Goal: Task Accomplishment & Management: Use online tool/utility

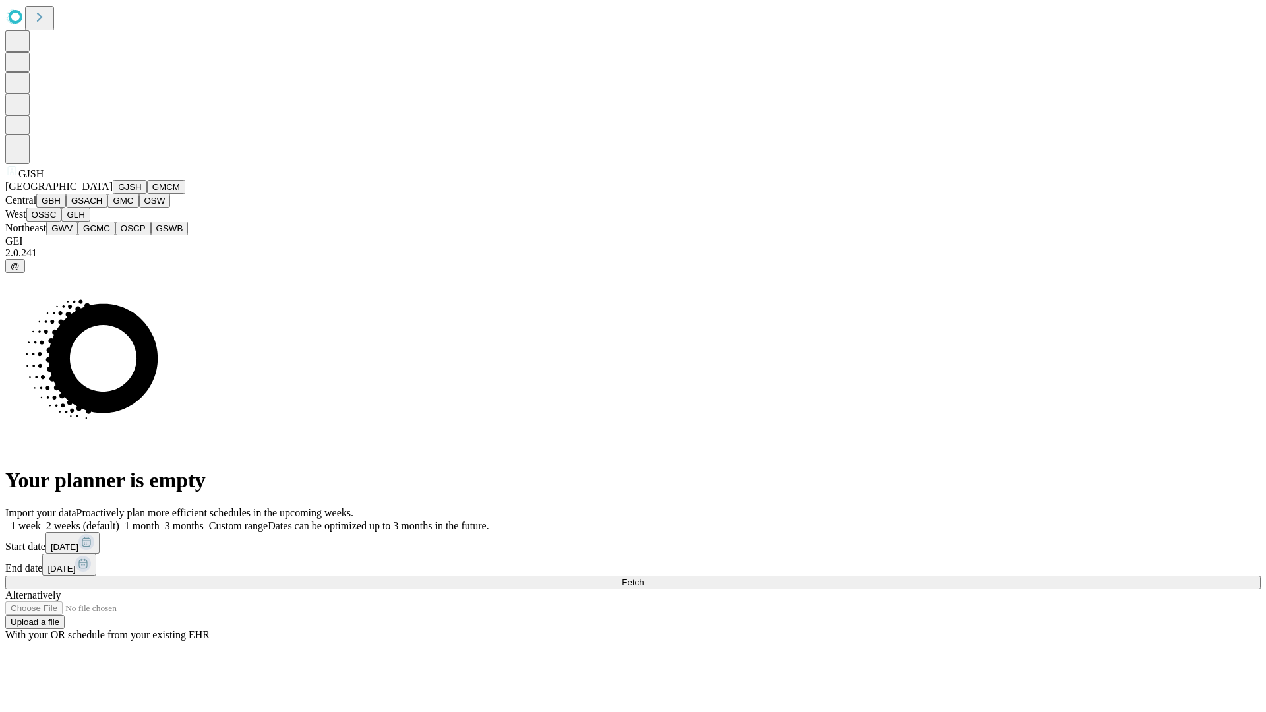
click at [113, 194] on button "GJSH" at bounding box center [130, 187] width 34 height 14
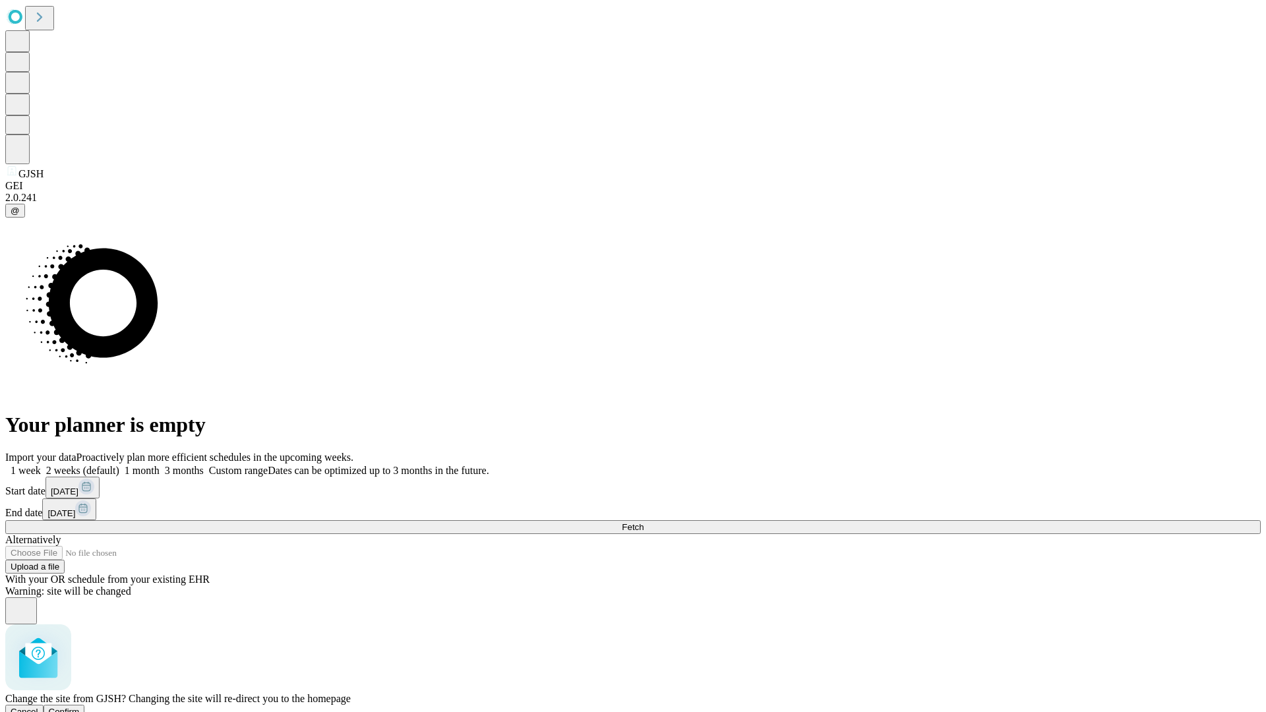
click at [80, 707] on span "Confirm" at bounding box center [64, 712] width 31 height 10
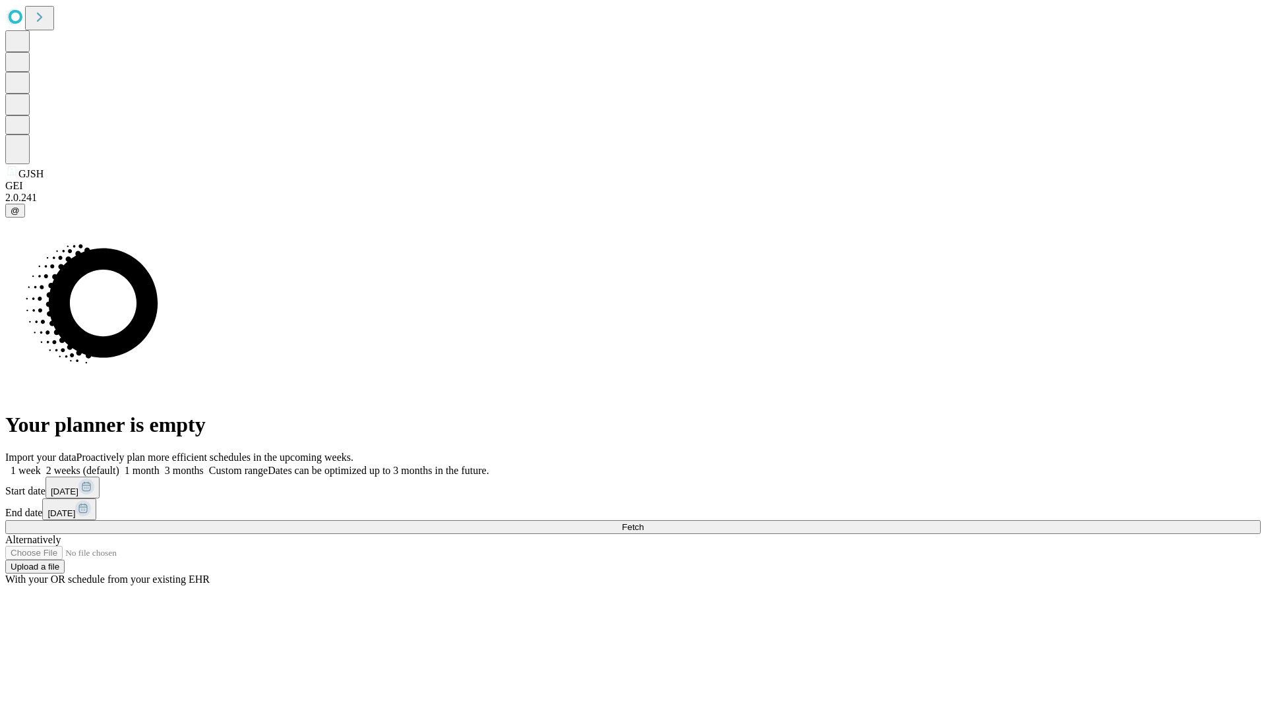
click at [160, 465] on label "1 month" at bounding box center [139, 470] width 40 height 11
click at [643, 522] on span "Fetch" at bounding box center [633, 527] width 22 height 10
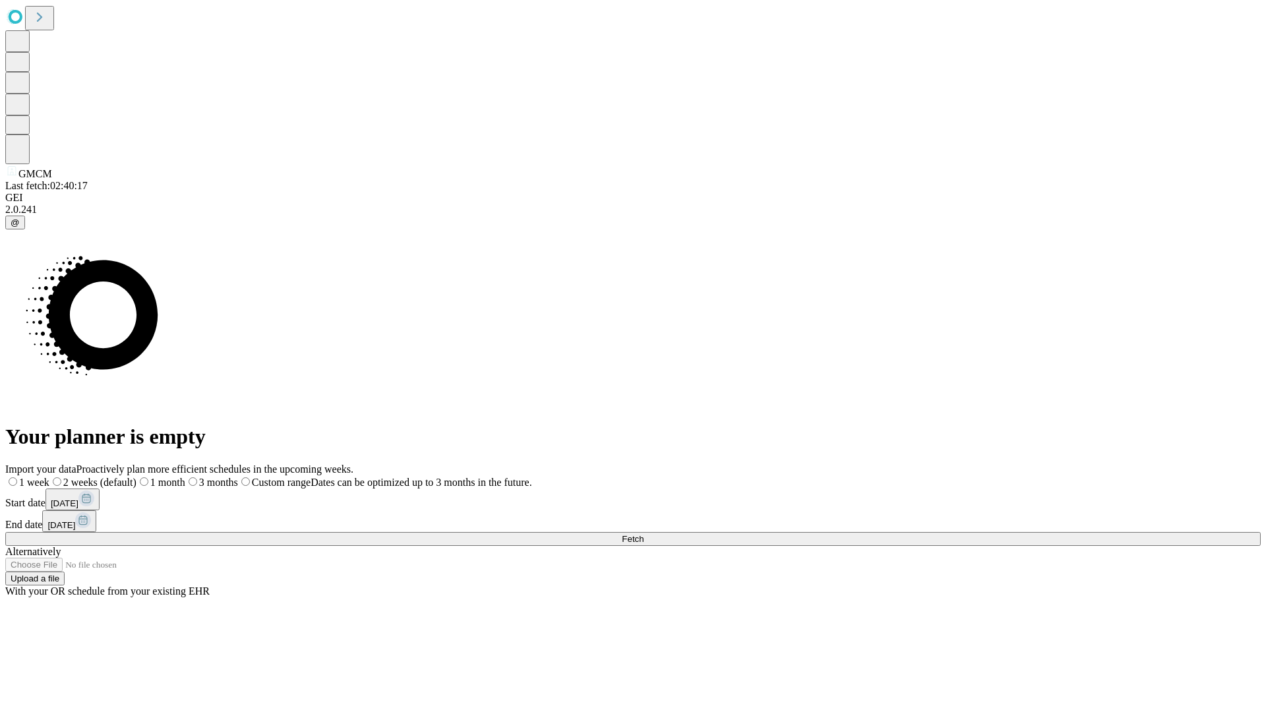
click at [185, 477] on label "1 month" at bounding box center [160, 482] width 49 height 11
click at [643, 534] on span "Fetch" at bounding box center [633, 539] width 22 height 10
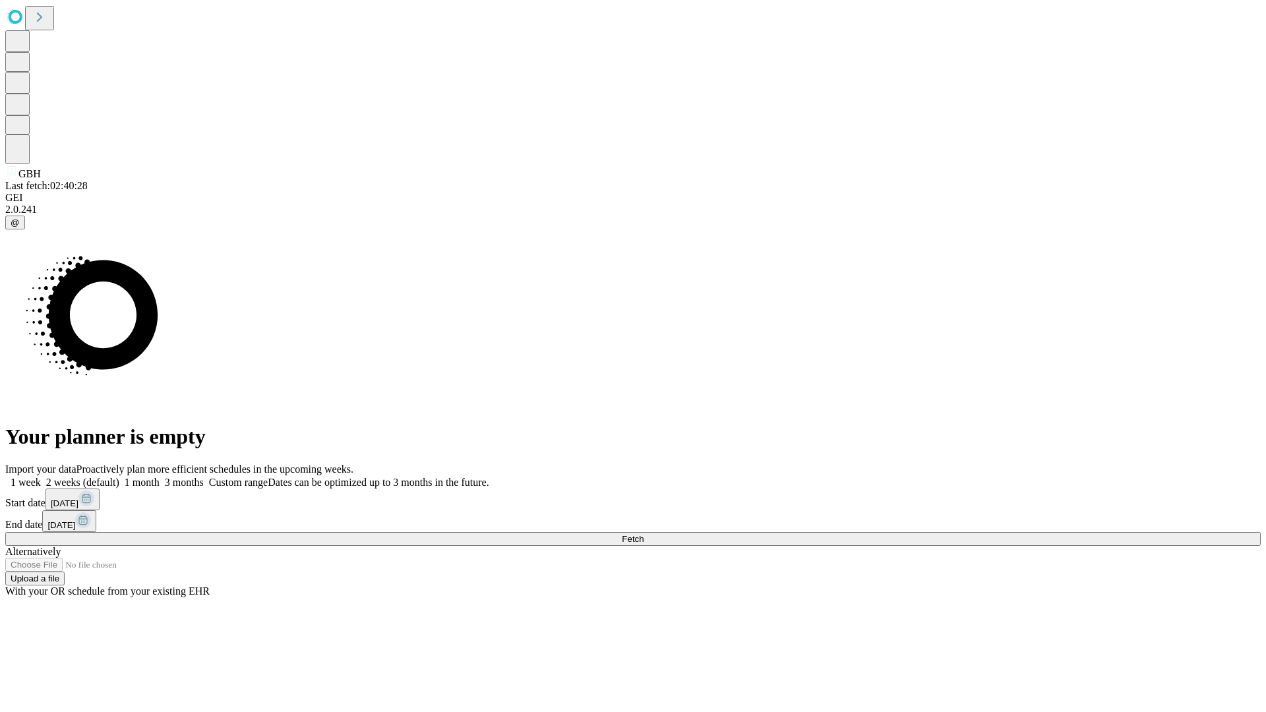
click at [160, 477] on label "1 month" at bounding box center [139, 482] width 40 height 11
click at [643, 534] on span "Fetch" at bounding box center [633, 539] width 22 height 10
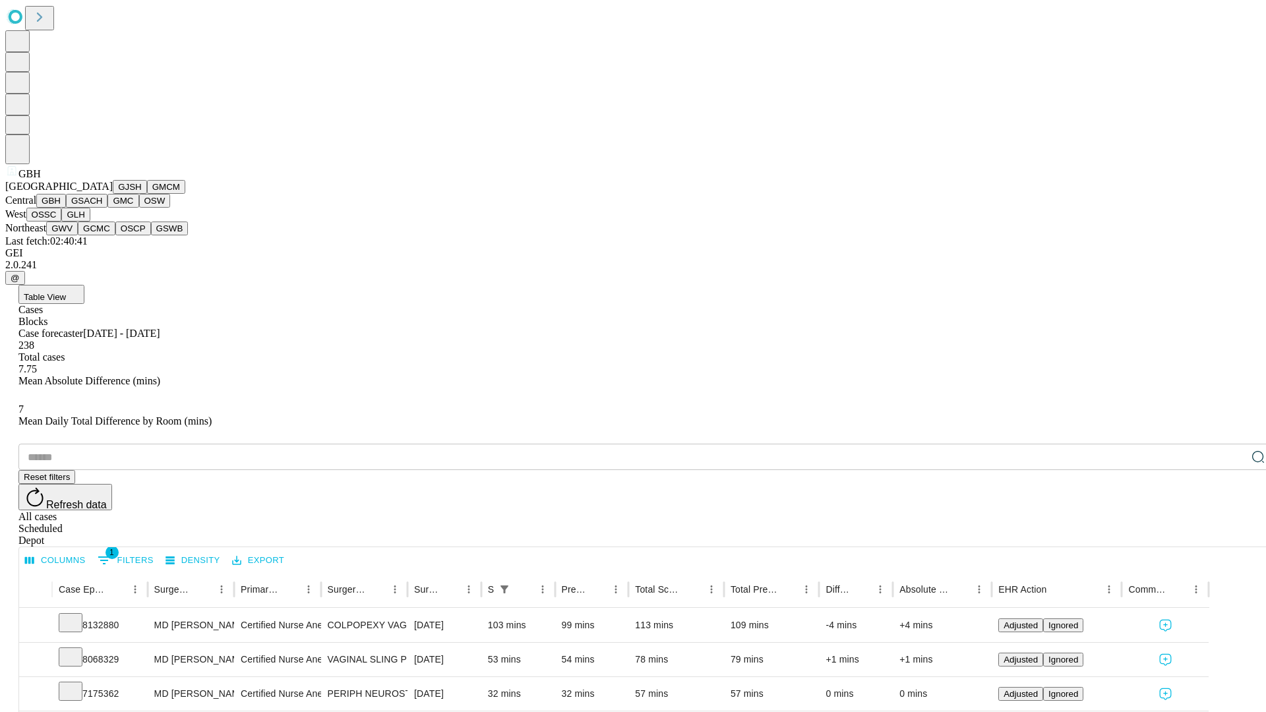
click at [102, 208] on button "GSACH" at bounding box center [87, 201] width 42 height 14
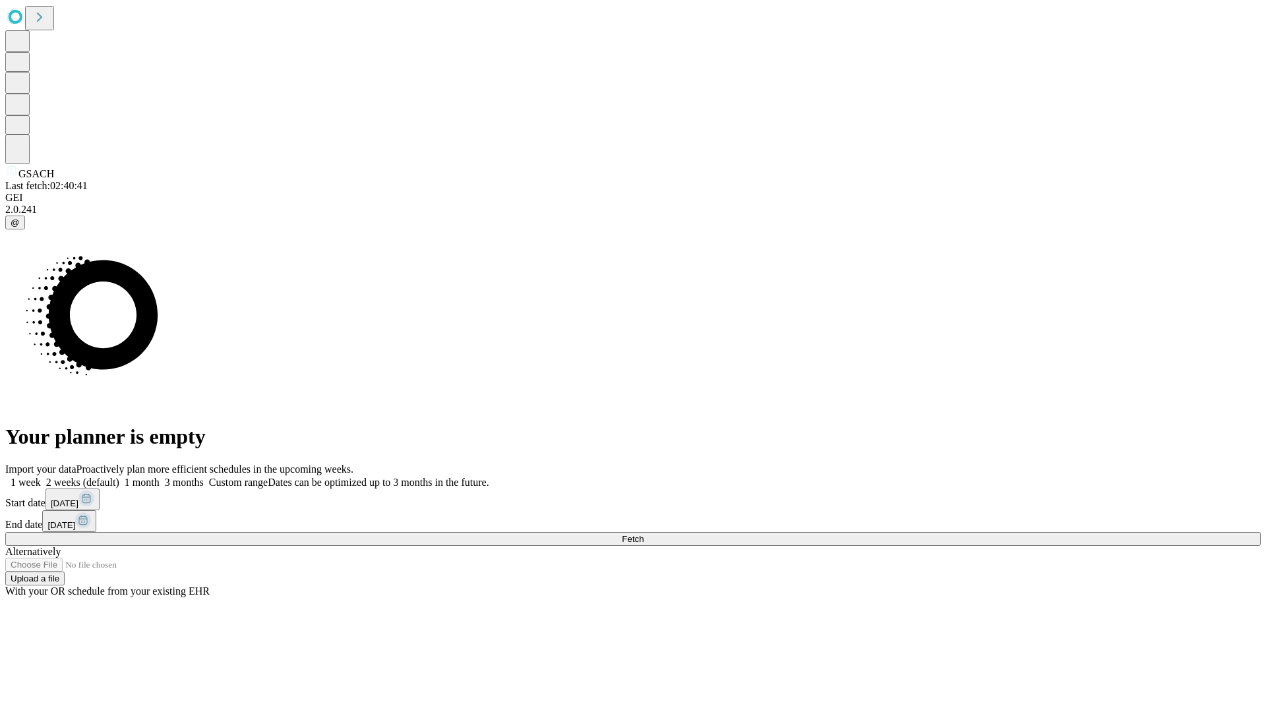
click at [643, 534] on span "Fetch" at bounding box center [633, 539] width 22 height 10
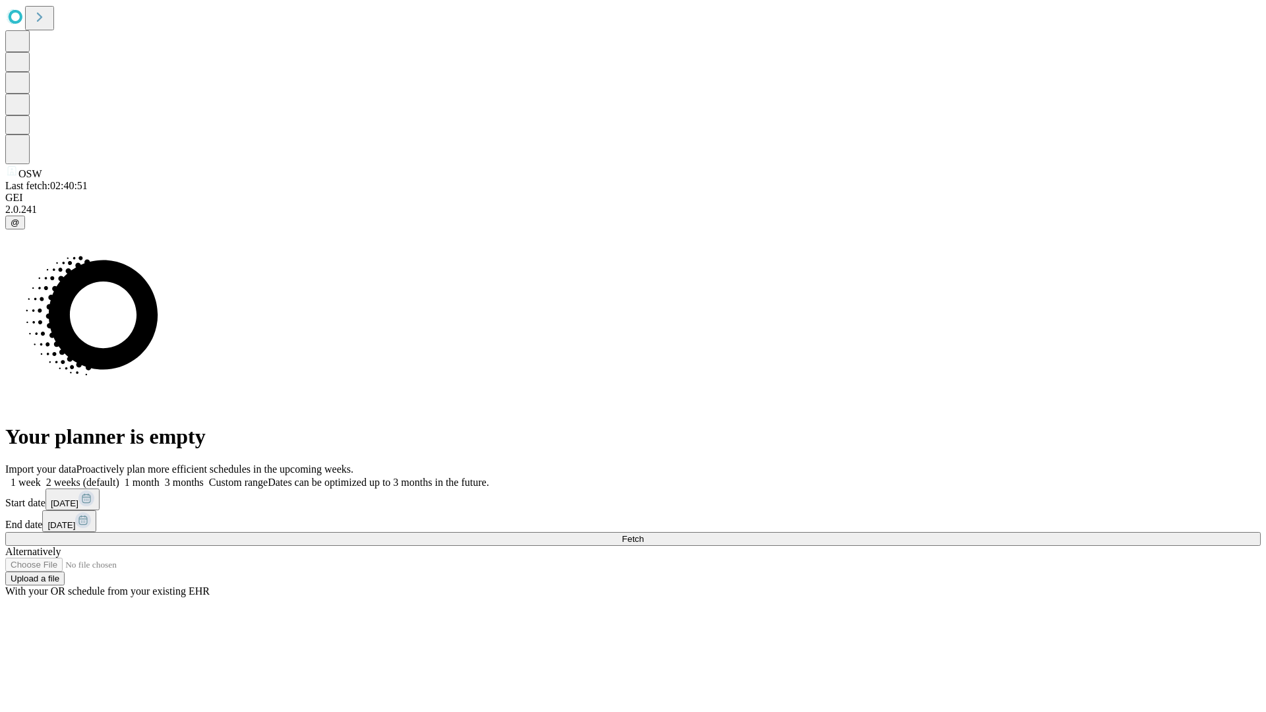
click at [643, 534] on span "Fetch" at bounding box center [633, 539] width 22 height 10
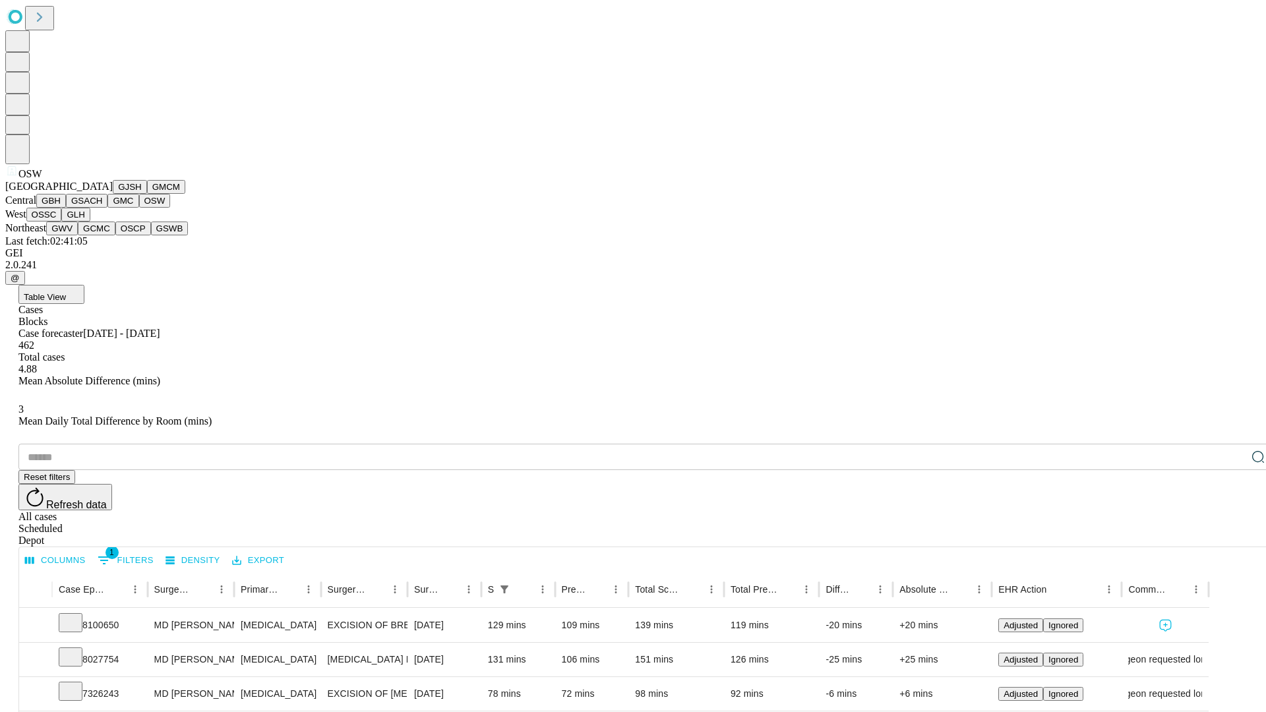
click at [62, 221] on button "OSSC" at bounding box center [44, 215] width 36 height 14
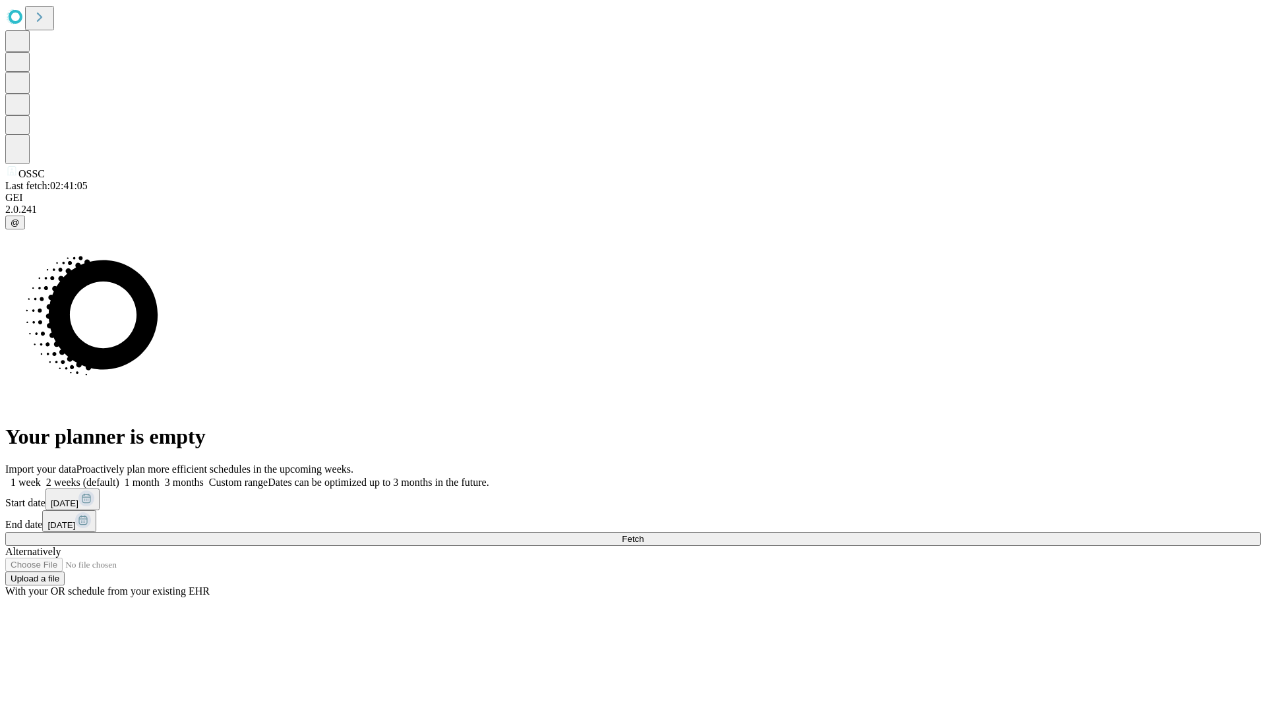
click at [160, 477] on label "1 month" at bounding box center [139, 482] width 40 height 11
click at [643, 534] on span "Fetch" at bounding box center [633, 539] width 22 height 10
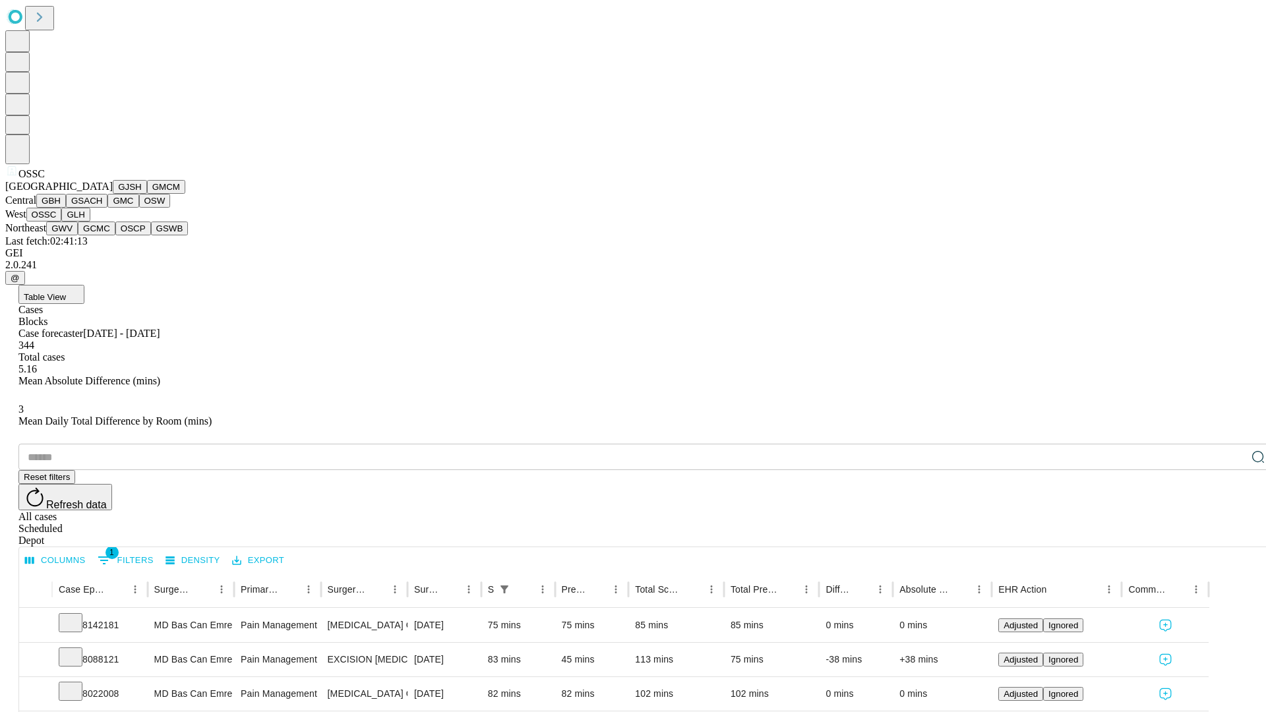
click at [90, 221] on button "GLH" at bounding box center [75, 215] width 28 height 14
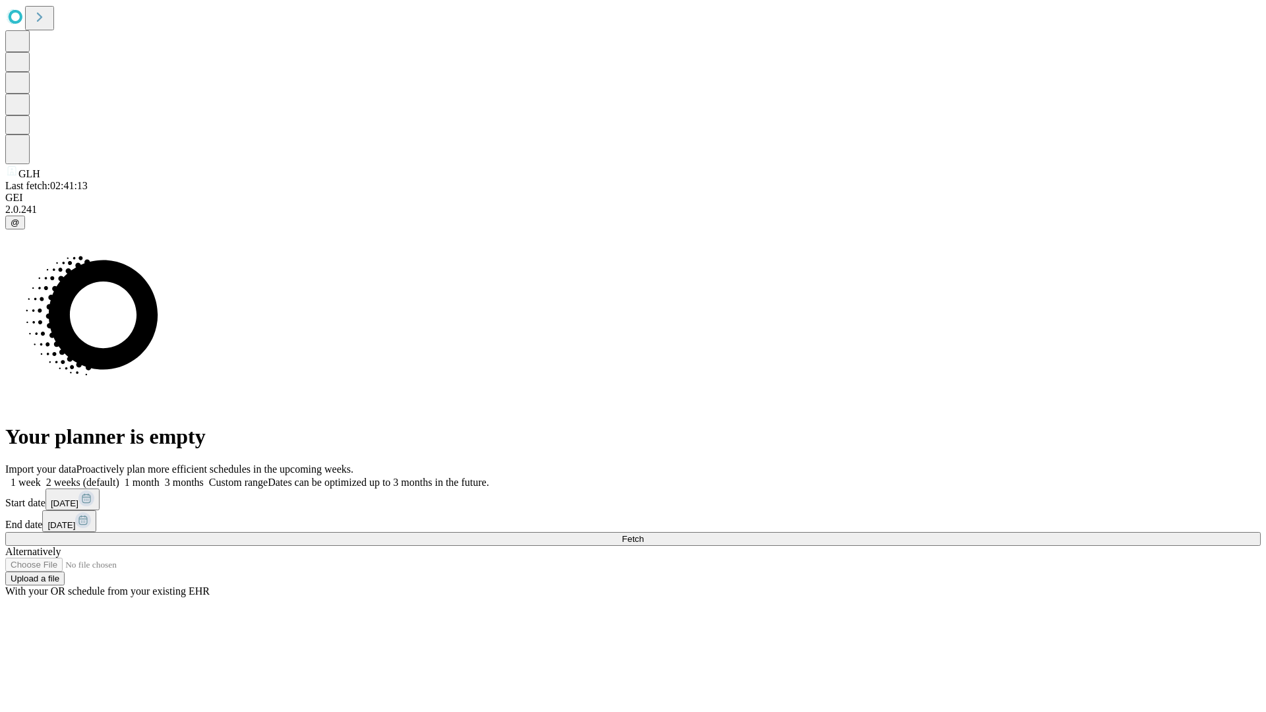
click at [160, 477] on label "1 month" at bounding box center [139, 482] width 40 height 11
click at [643, 534] on span "Fetch" at bounding box center [633, 539] width 22 height 10
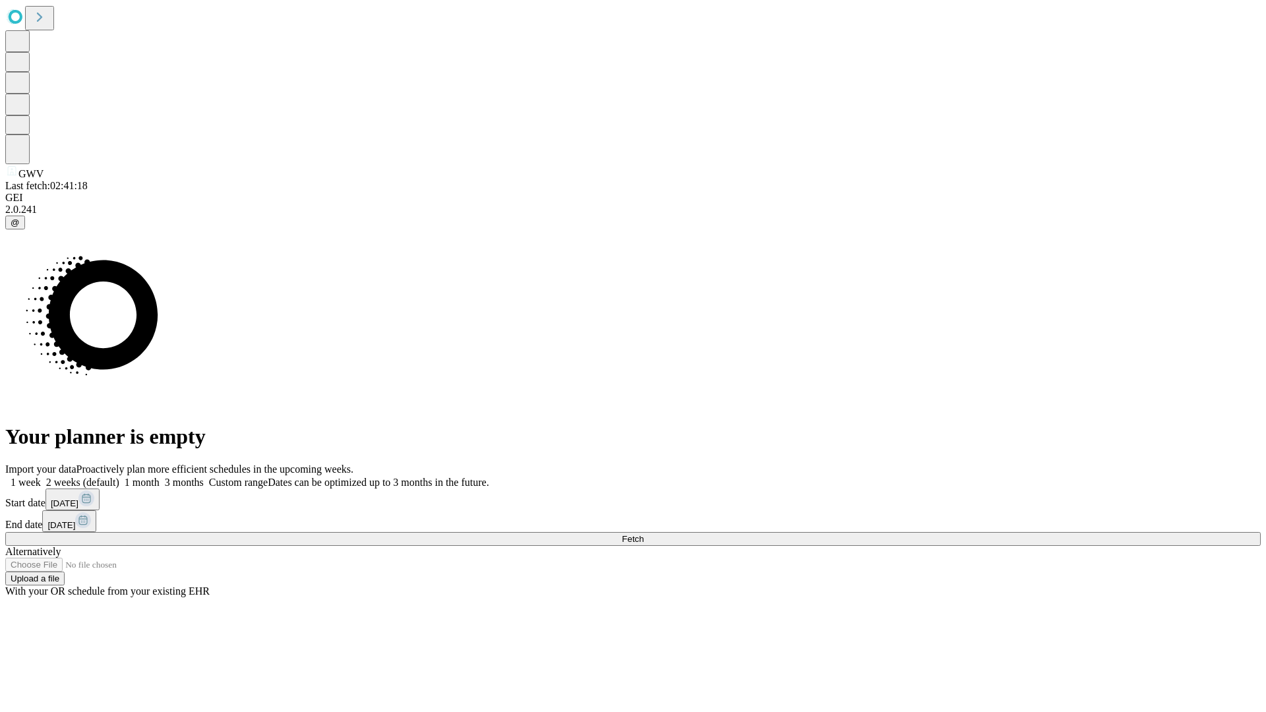
click at [160, 477] on label "1 month" at bounding box center [139, 482] width 40 height 11
click at [643, 534] on span "Fetch" at bounding box center [633, 539] width 22 height 10
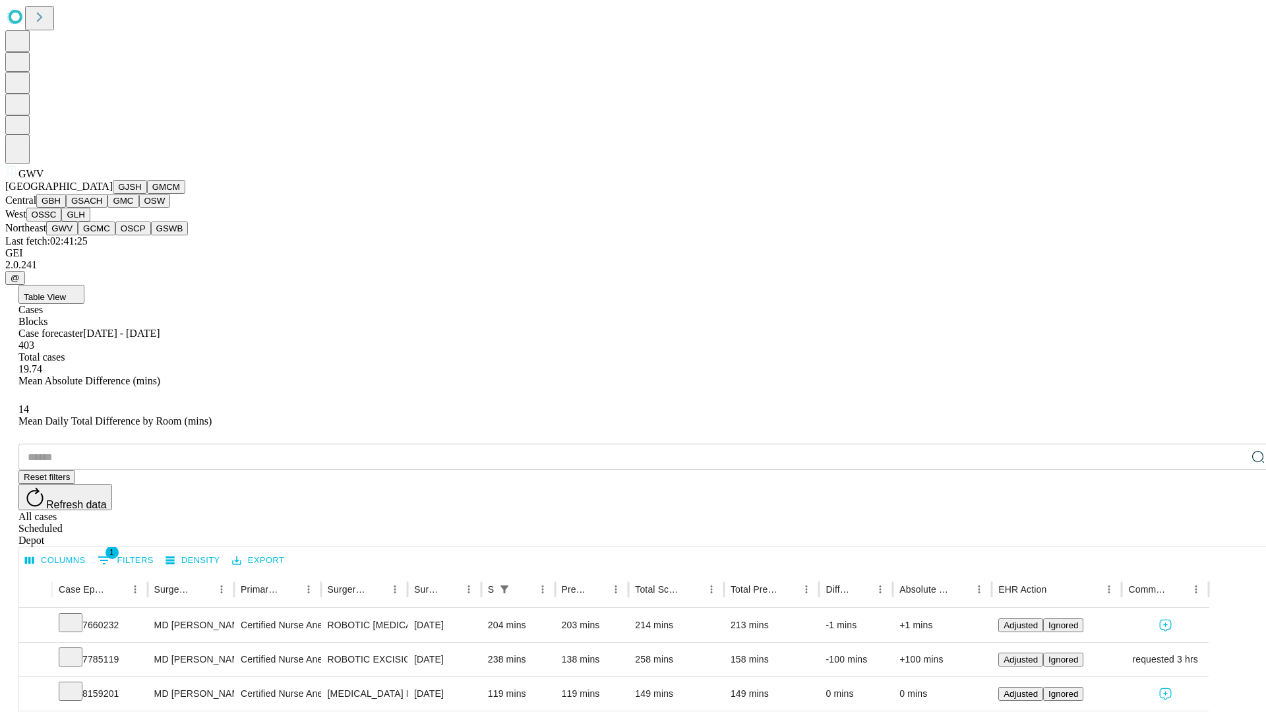
click at [102, 235] on button "GCMC" at bounding box center [97, 228] width 38 height 14
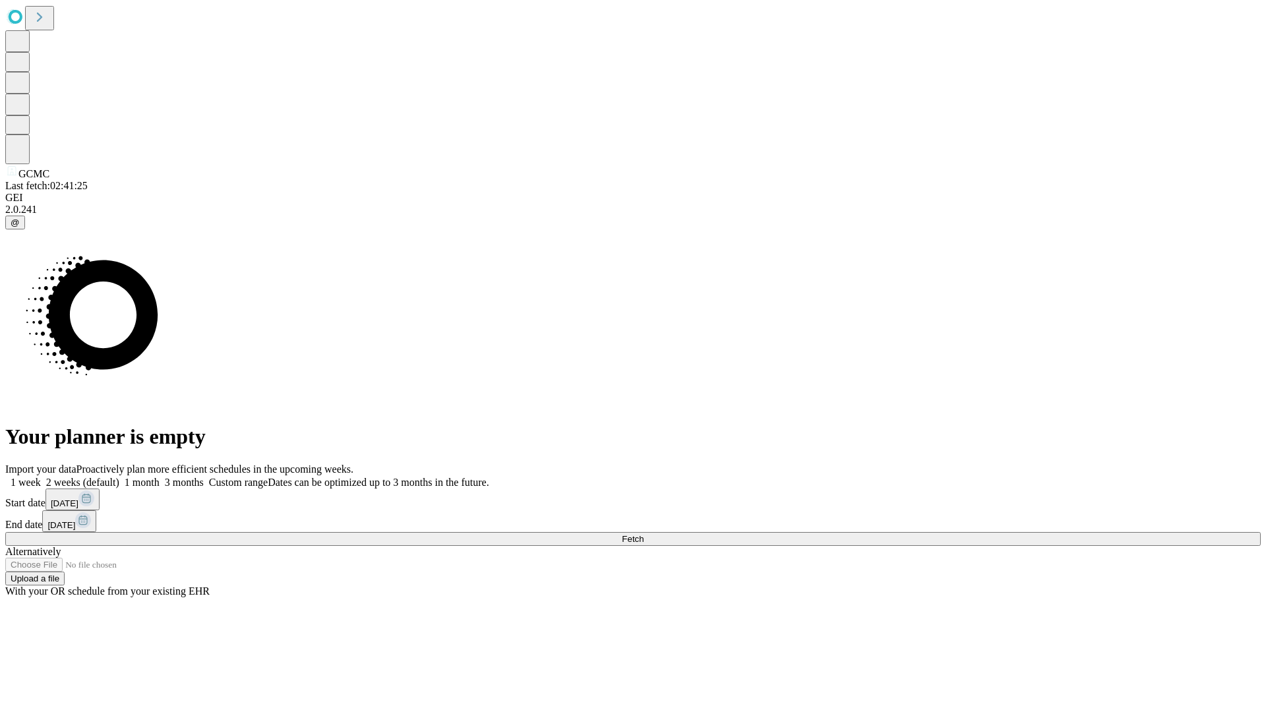
click at [160, 477] on label "1 month" at bounding box center [139, 482] width 40 height 11
click at [643, 534] on span "Fetch" at bounding box center [633, 539] width 22 height 10
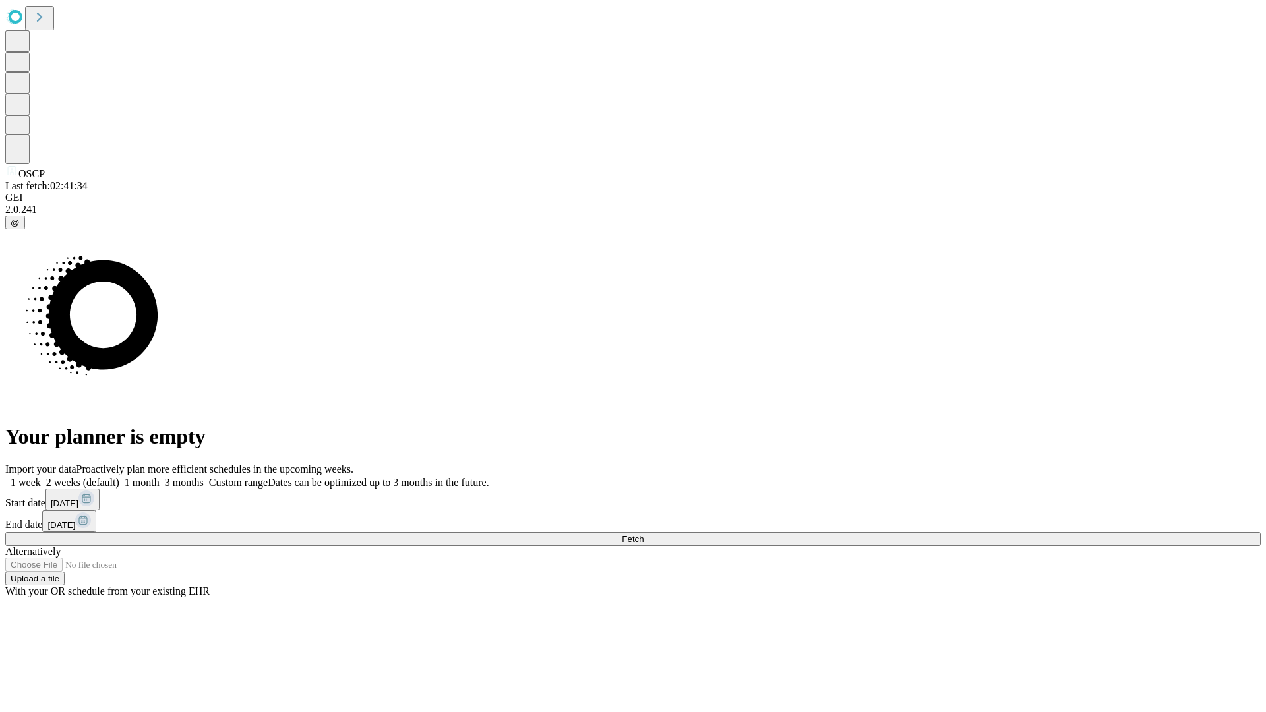
click at [643, 534] on span "Fetch" at bounding box center [633, 539] width 22 height 10
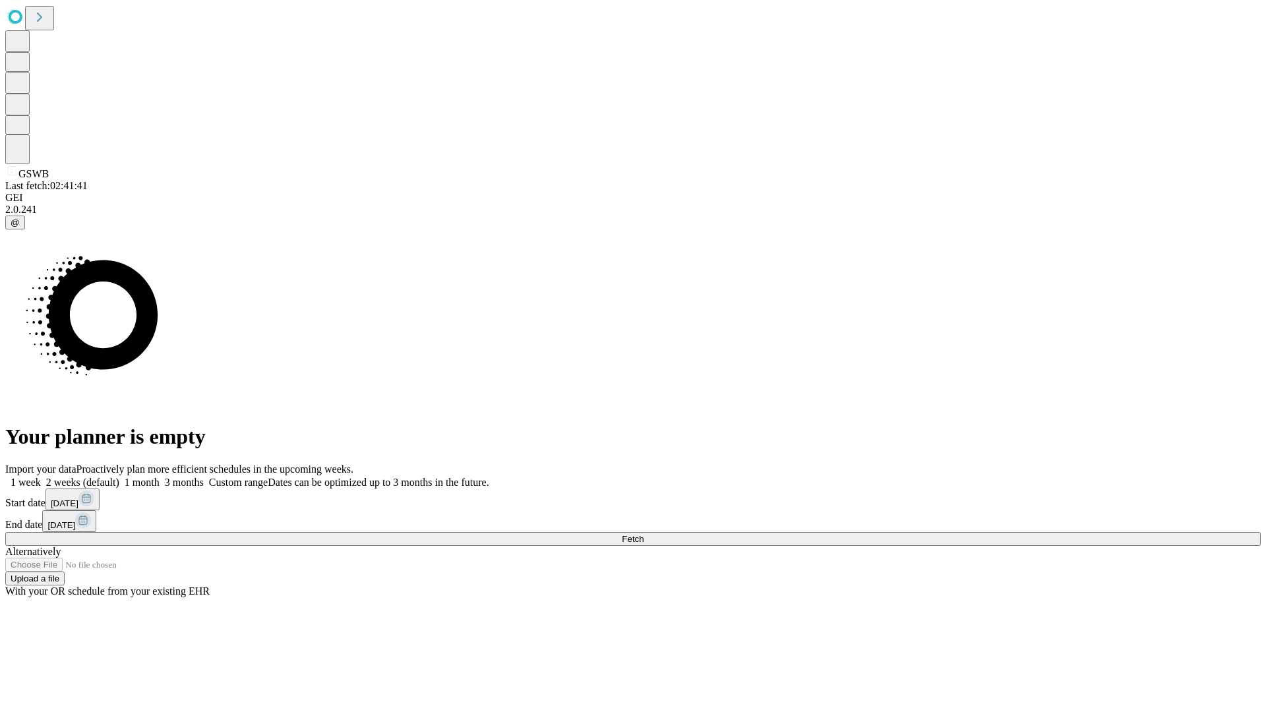
click at [643, 534] on span "Fetch" at bounding box center [633, 539] width 22 height 10
